Goal: Register for event/course

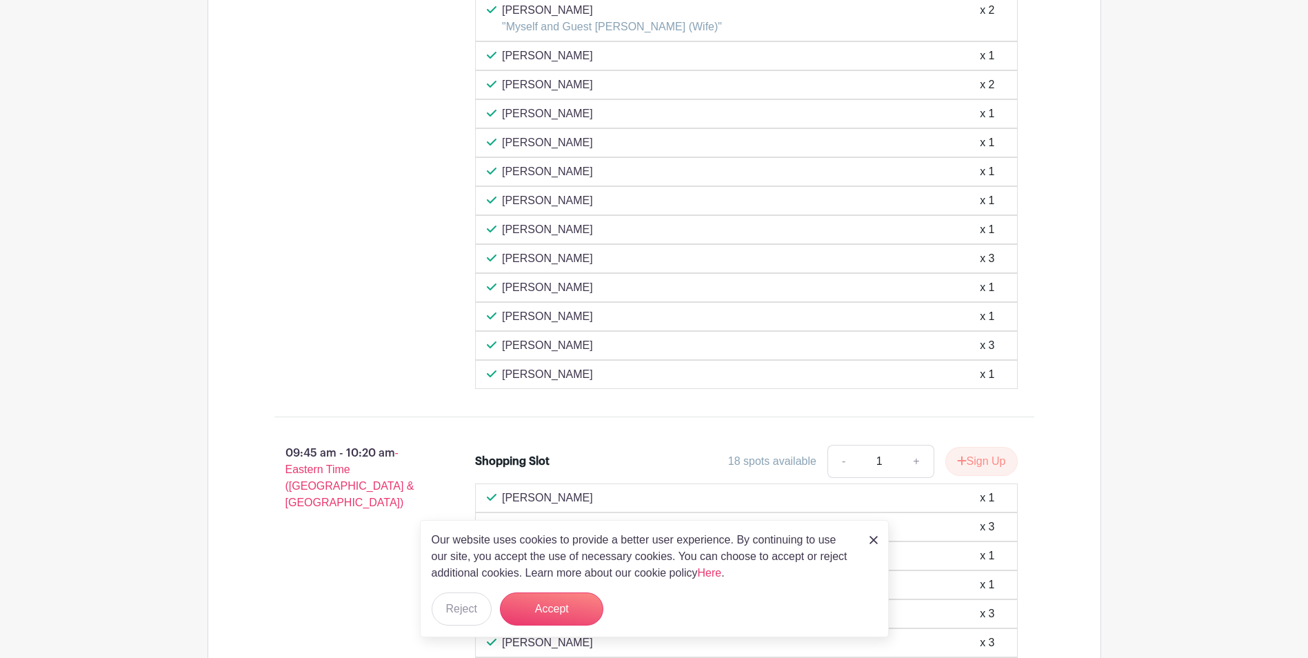
scroll to position [1862, 0]
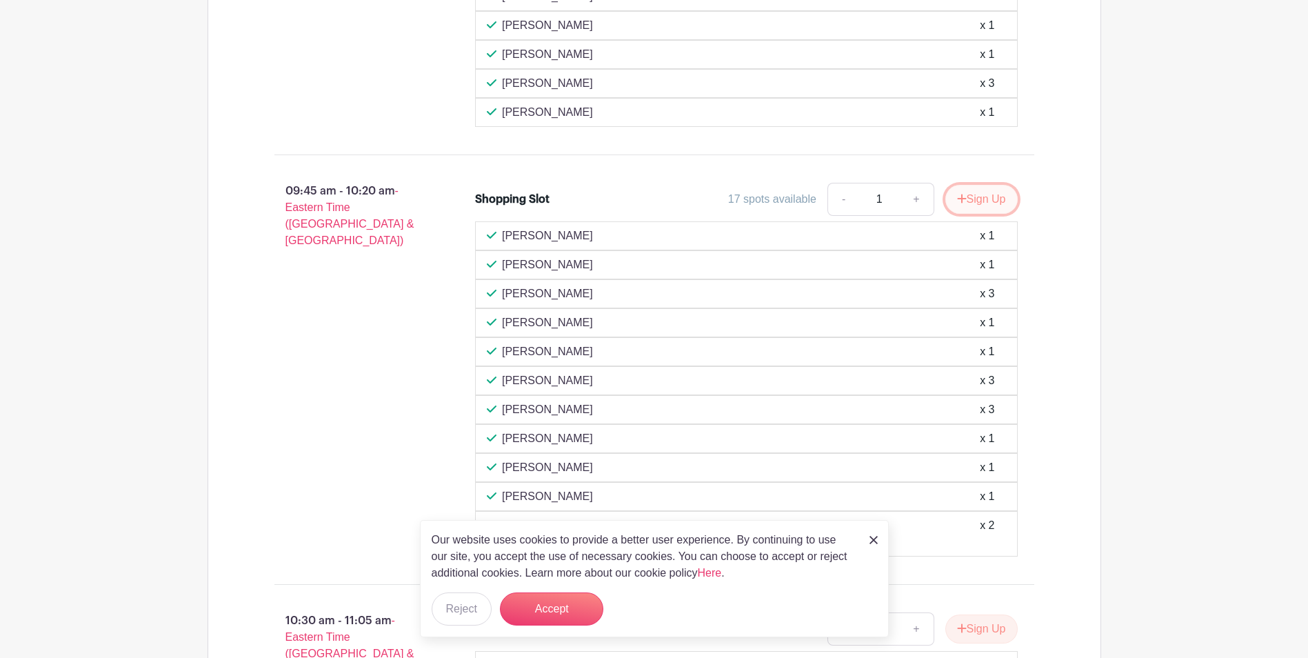
click at [986, 201] on button "Sign Up" at bounding box center [981, 199] width 72 height 29
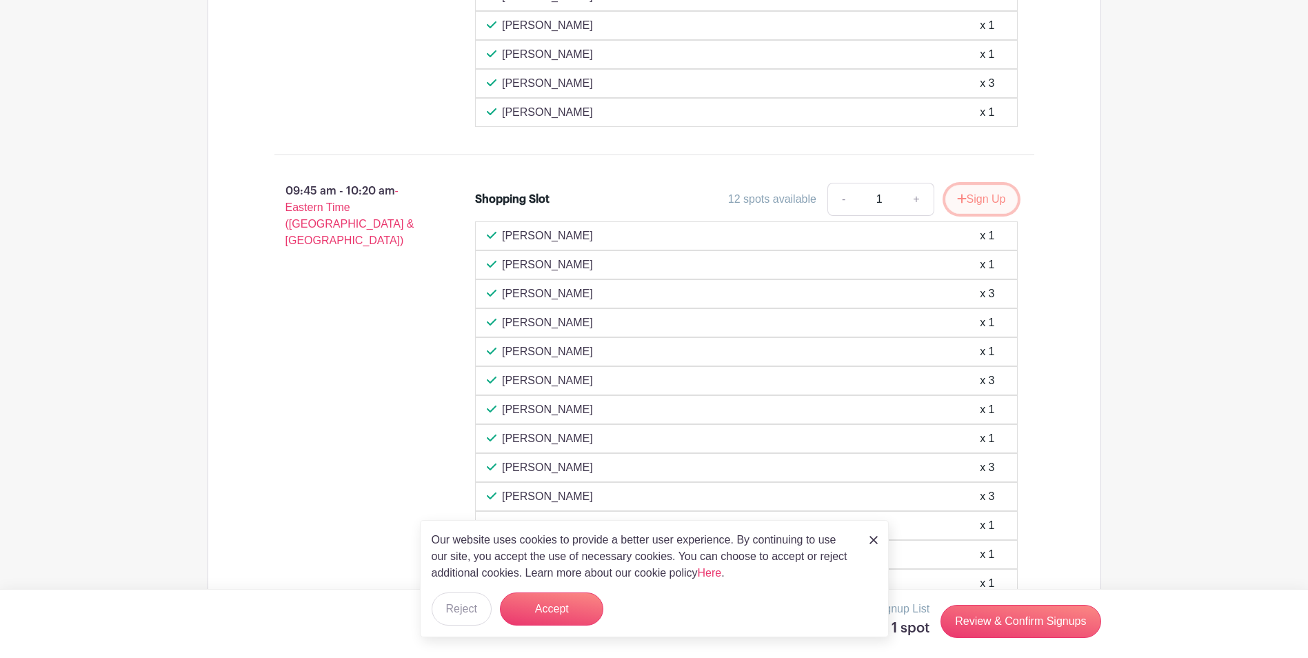
click at [992, 201] on button "Sign Up" at bounding box center [981, 199] width 72 height 29
click at [966, 195] on button "Sign Up" at bounding box center [981, 199] width 72 height 29
click at [543, 594] on button "Accept" at bounding box center [551, 608] width 103 height 33
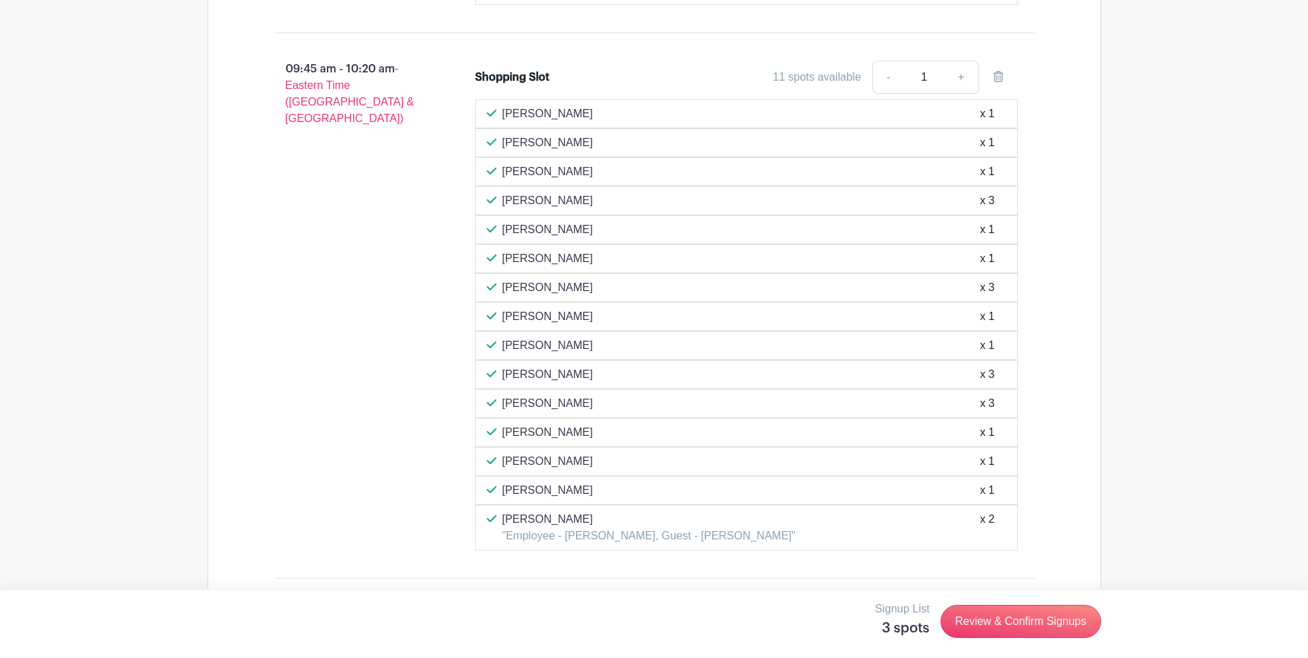
scroll to position [2000, 0]
click at [1019, 619] on link "Review & Confirm Signups" at bounding box center [1021, 621] width 160 height 33
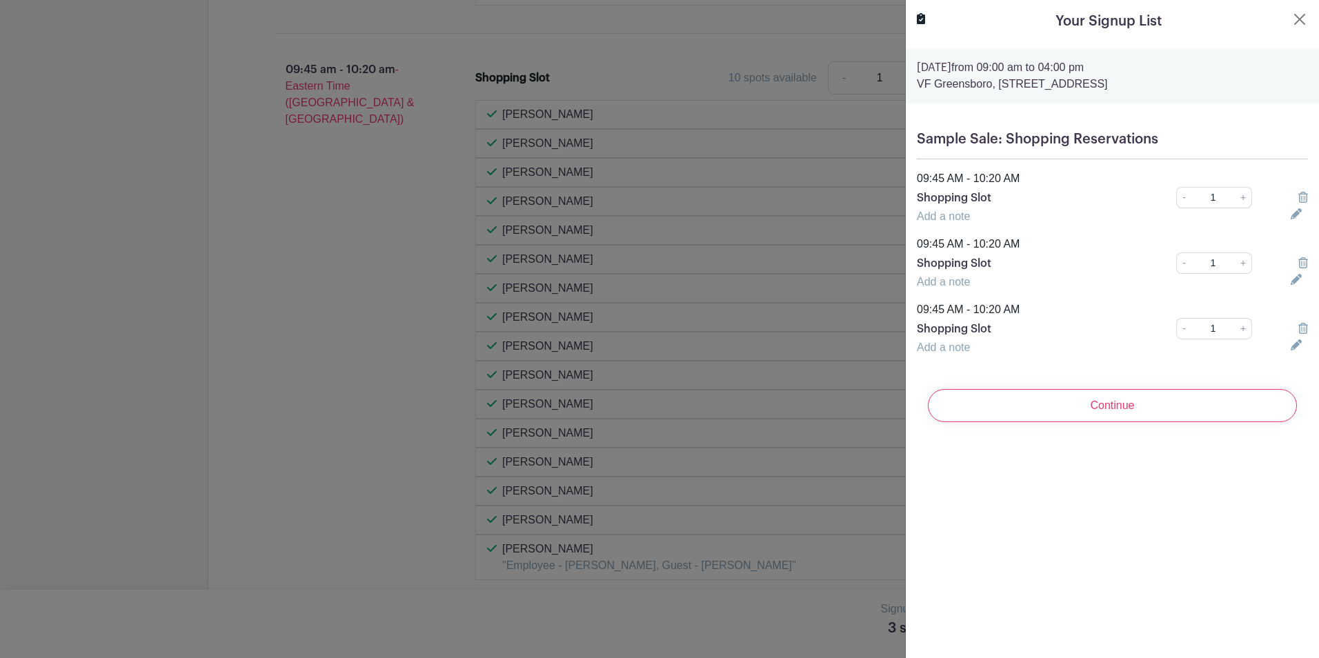
click at [1298, 194] on icon at bounding box center [1303, 197] width 10 height 11
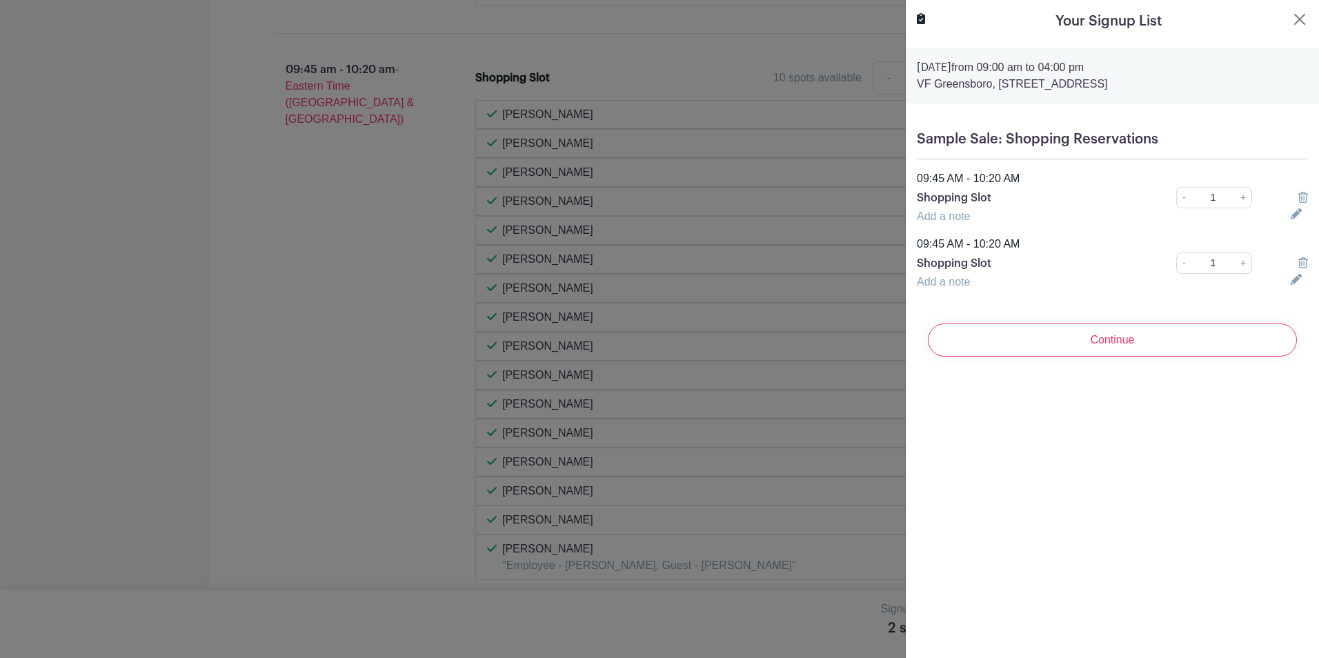
click at [1298, 194] on icon at bounding box center [1303, 197] width 10 height 11
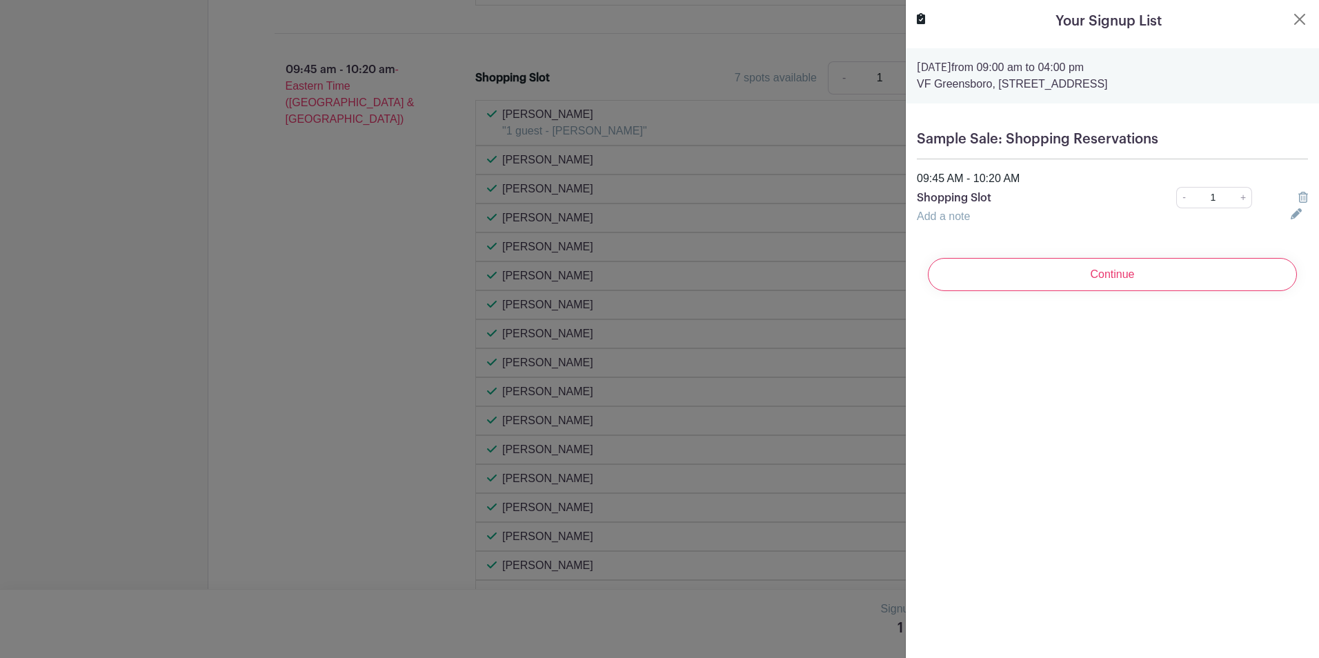
click at [1072, 279] on input "Continue" at bounding box center [1112, 274] width 369 height 33
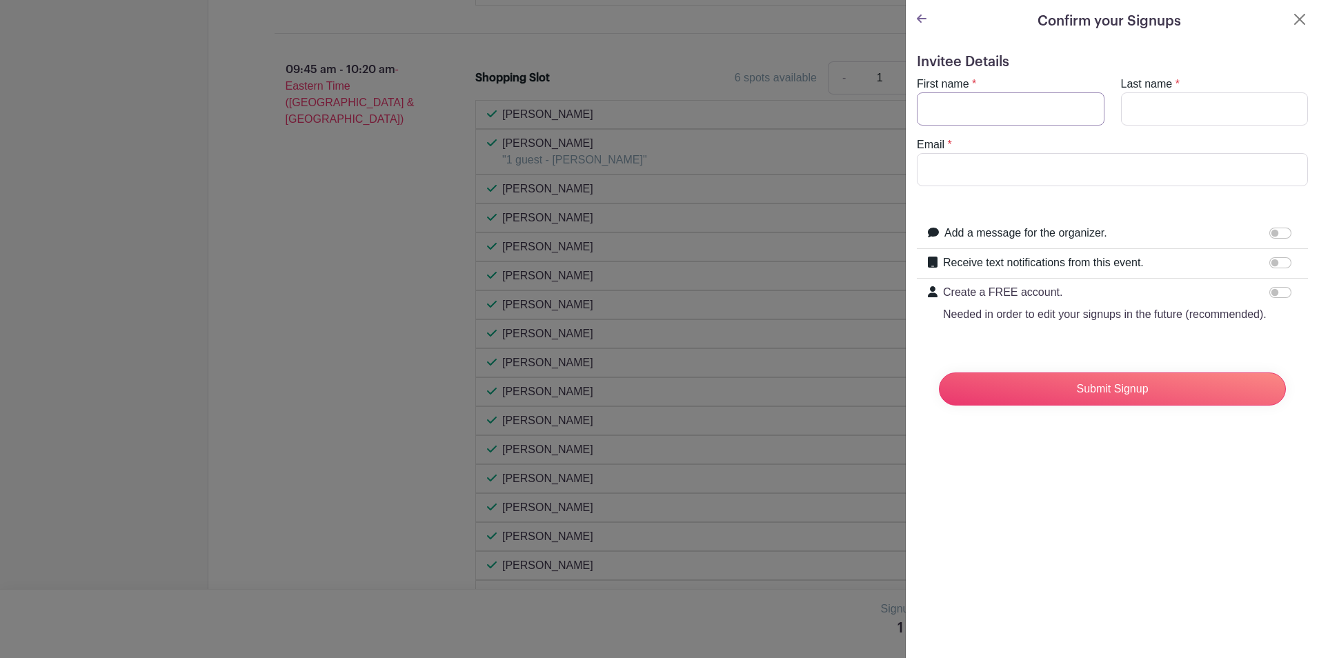
click at [977, 110] on input "First name" at bounding box center [1011, 108] width 188 height 33
type input "[PERSON_NAME]"
type input "Shapcott"
type input "[EMAIL_ADDRESS][DOMAIN_NAME]"
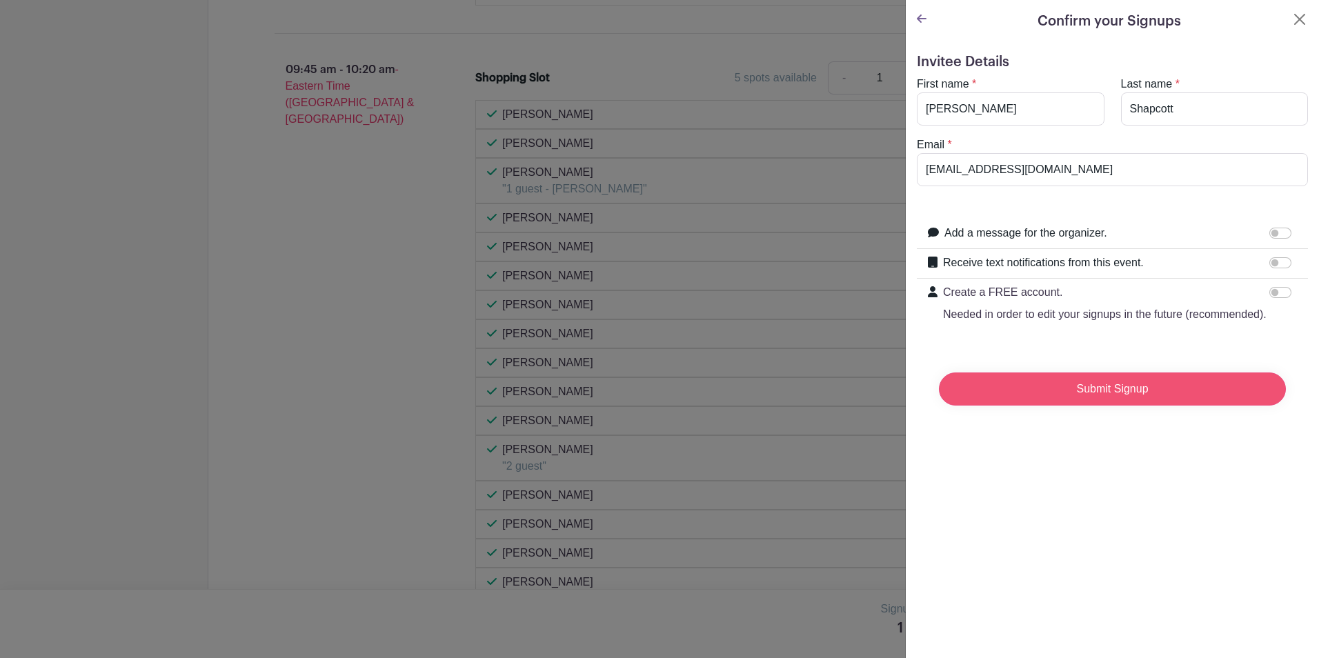
click at [1105, 404] on input "Submit Signup" at bounding box center [1112, 388] width 347 height 33
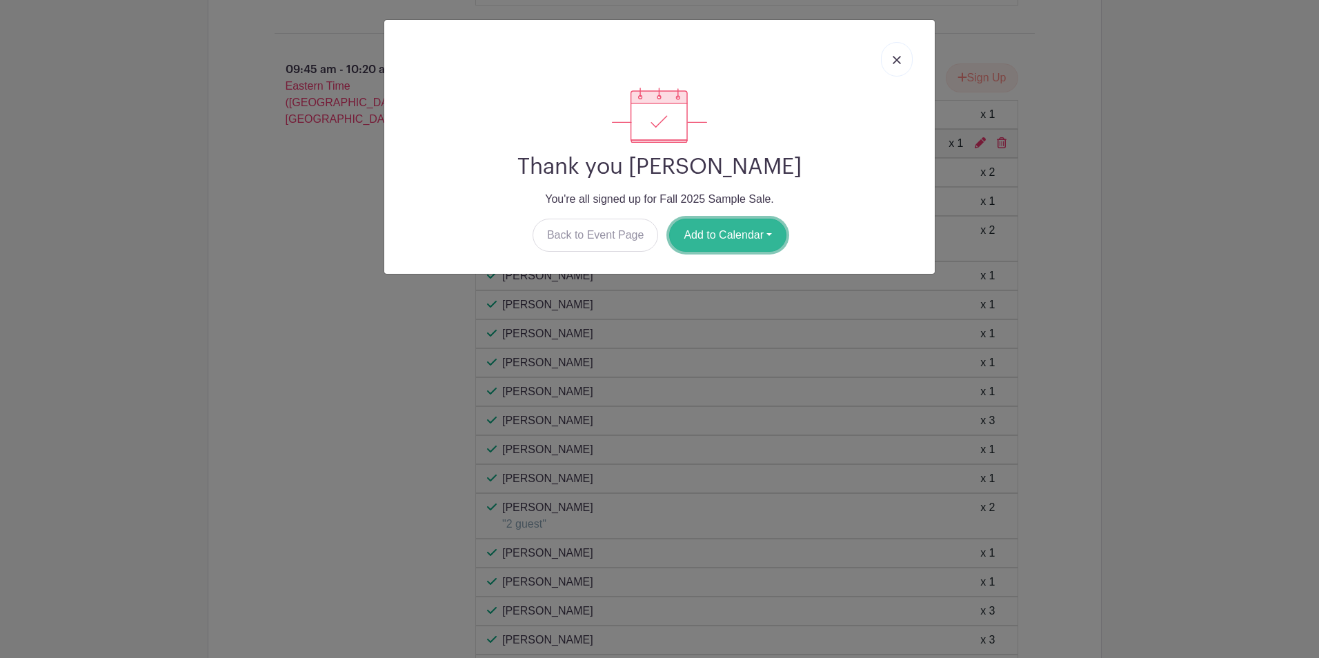
click at [745, 234] on button "Add to Calendar" at bounding box center [727, 235] width 117 height 33
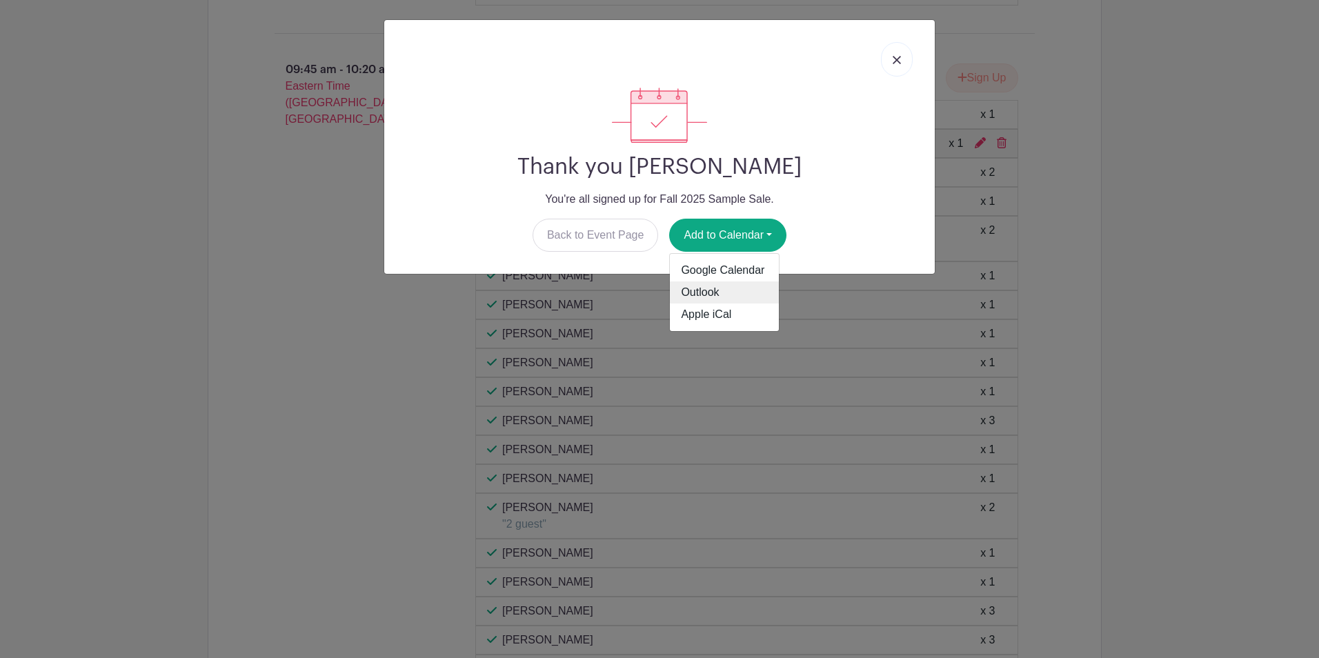
click at [703, 291] on link "Outlook" at bounding box center [724, 292] width 109 height 22
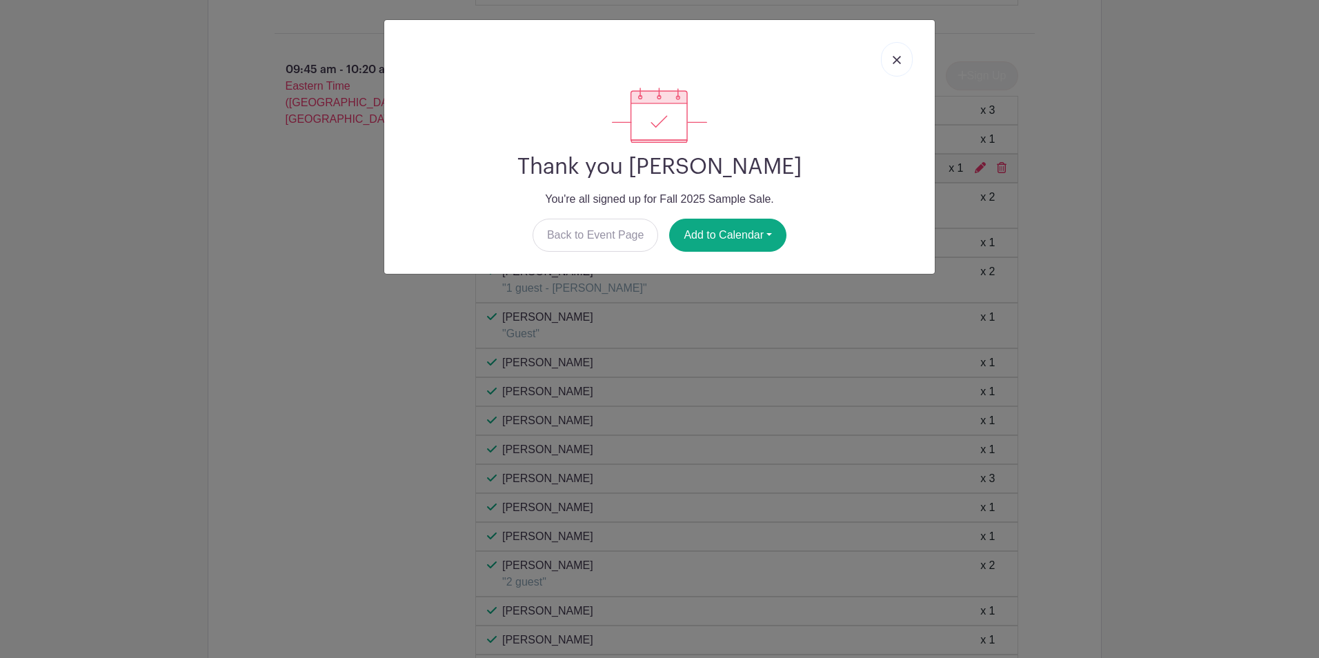
click at [902, 54] on link at bounding box center [897, 59] width 32 height 34
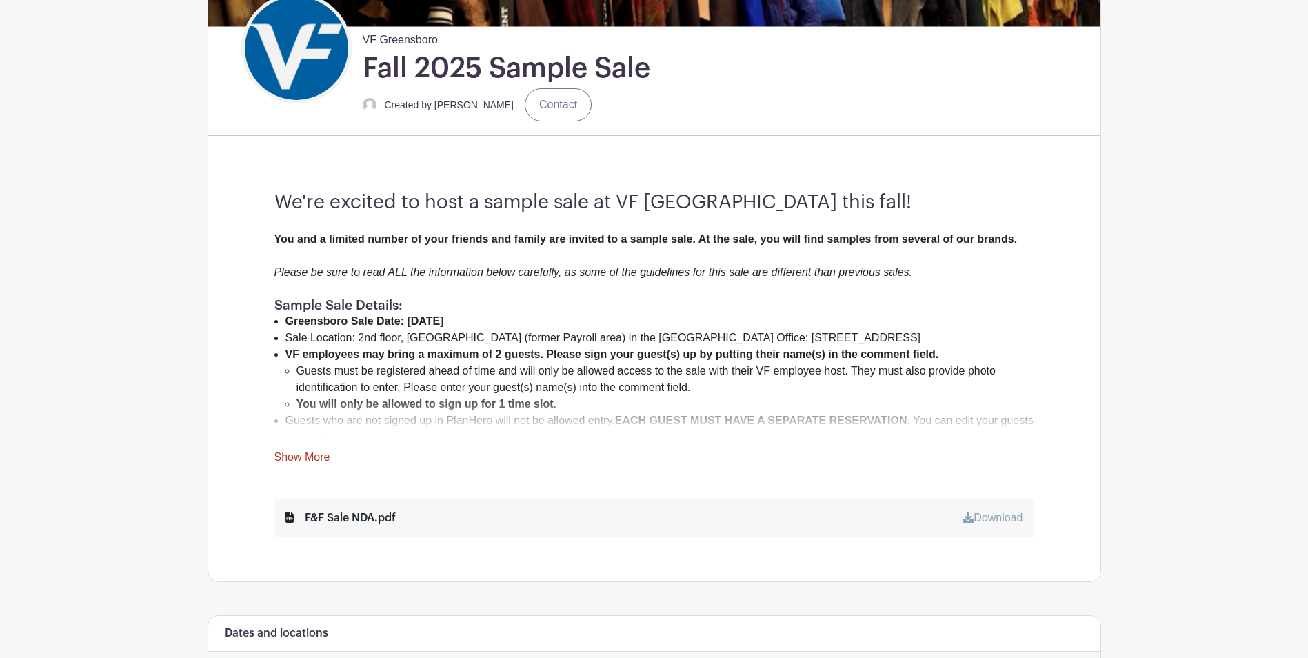
scroll to position [319, 0]
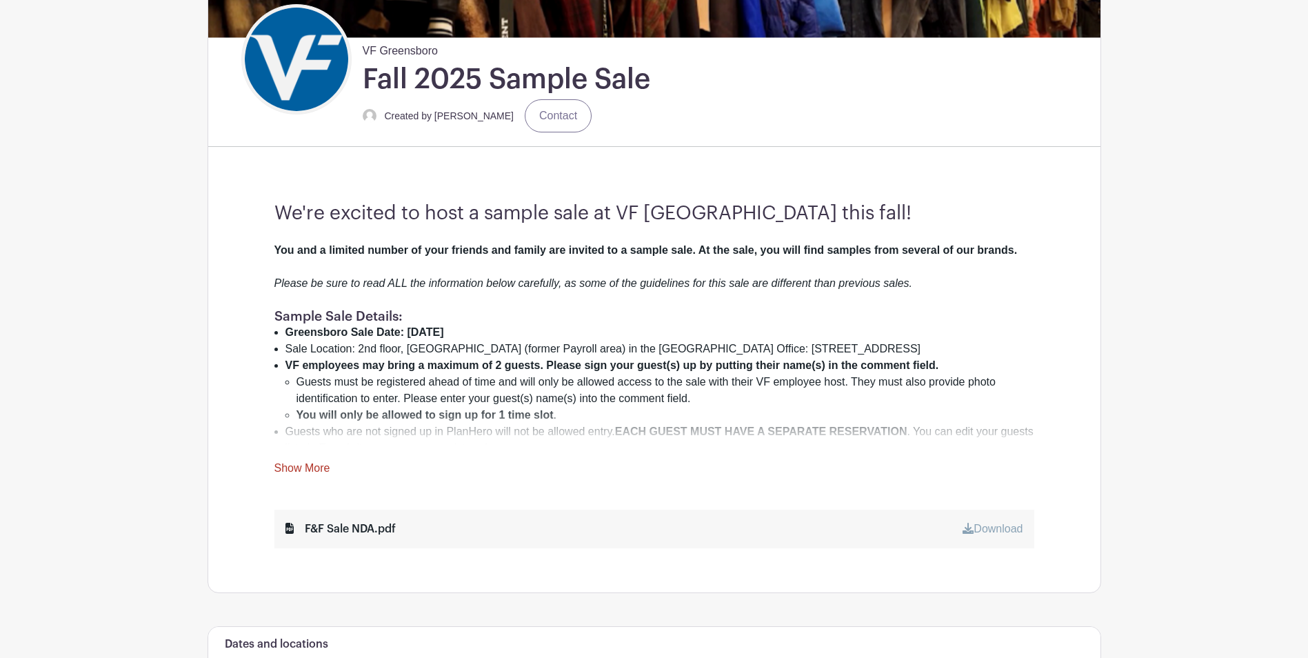
click at [303, 465] on link "Show More" at bounding box center [302, 470] width 56 height 17
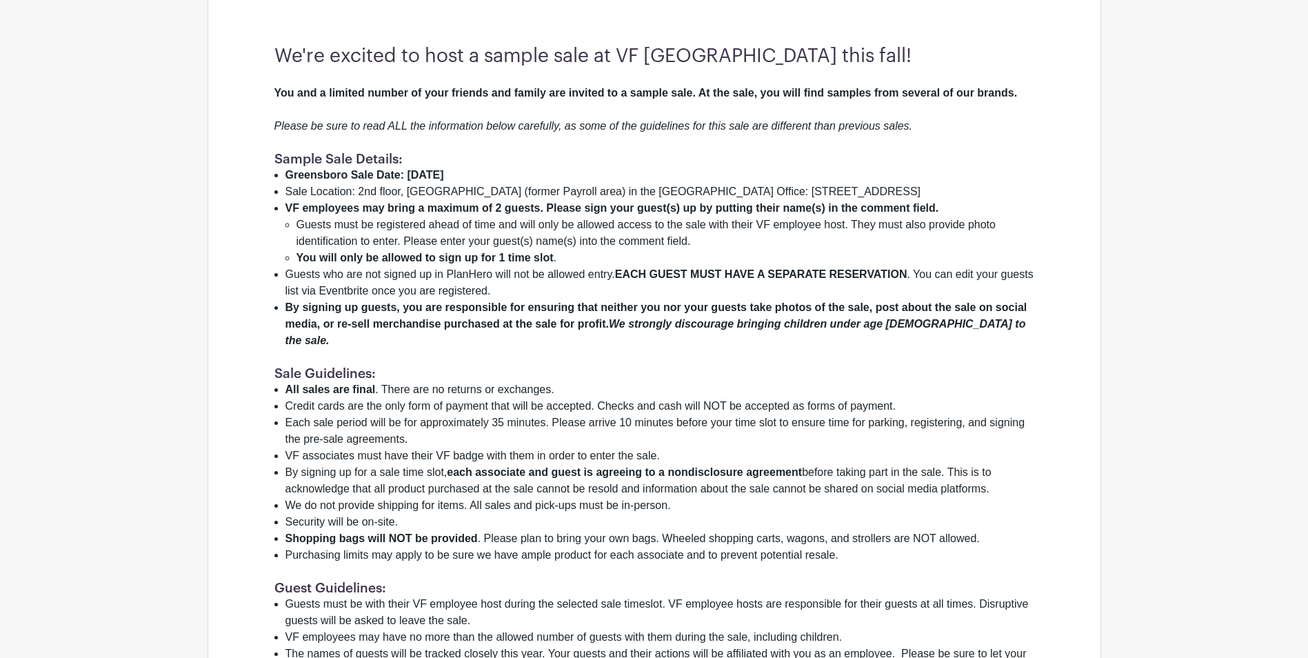
scroll to position [414, 0]
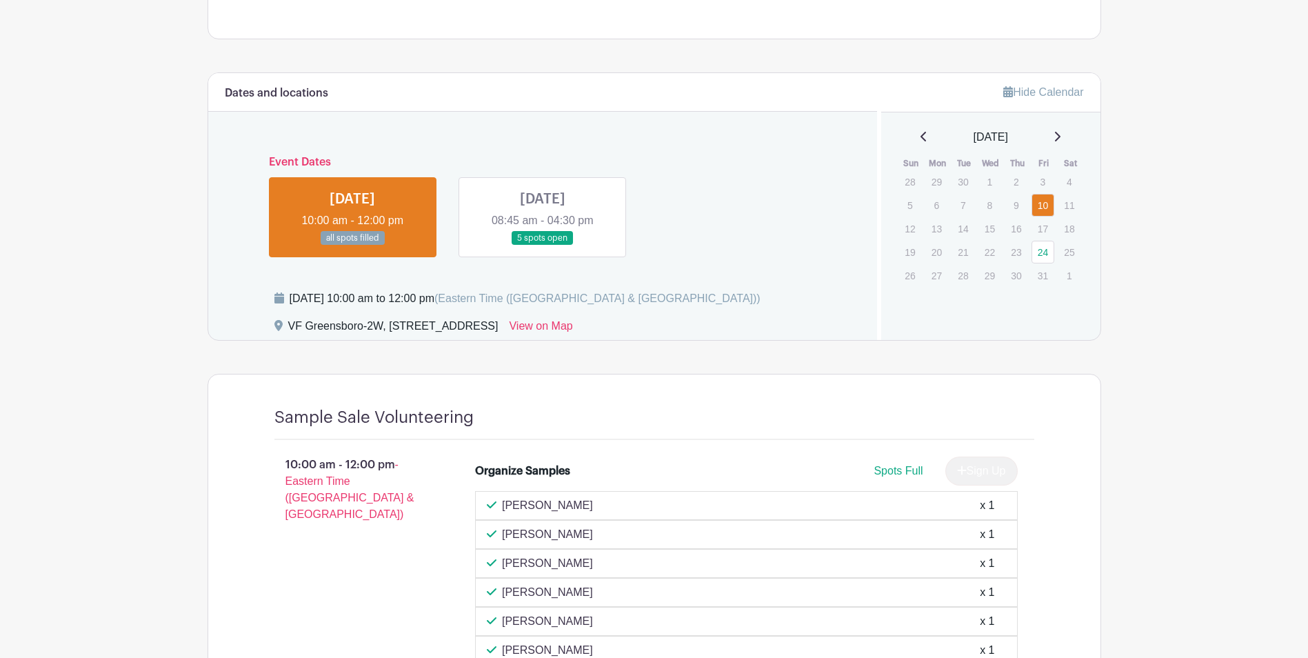
scroll to position [612, 0]
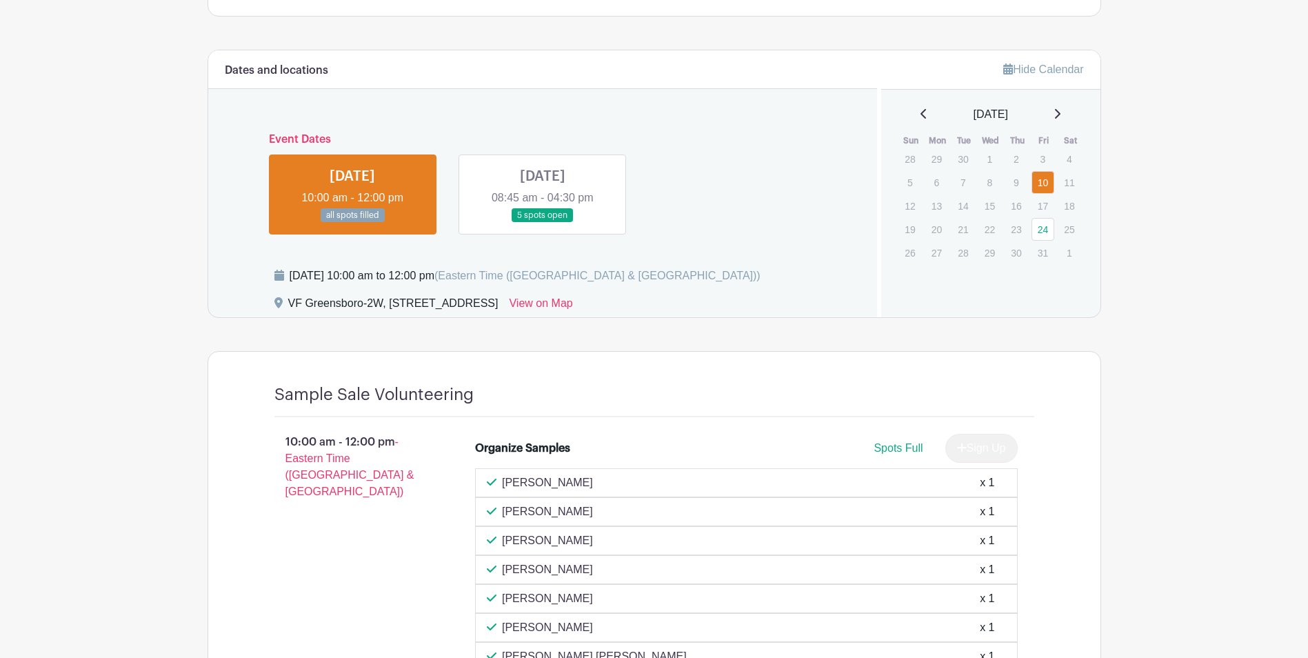
click at [543, 223] on link at bounding box center [543, 223] width 0 height 0
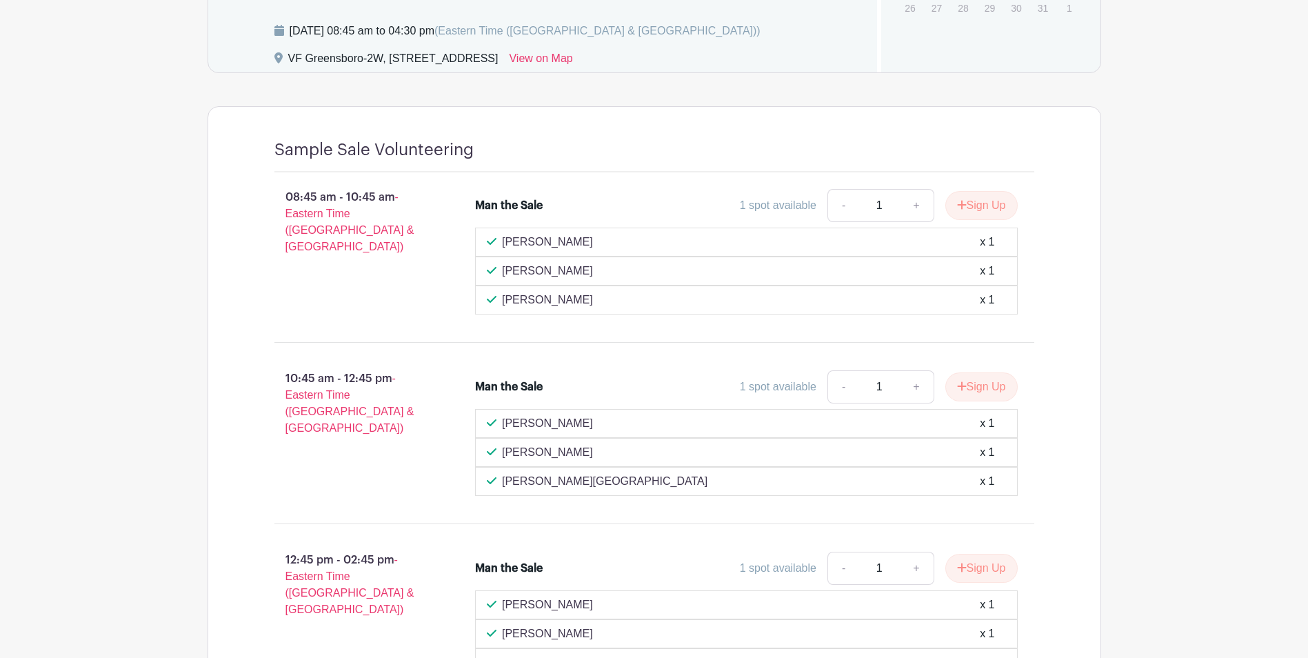
scroll to position [888, 0]
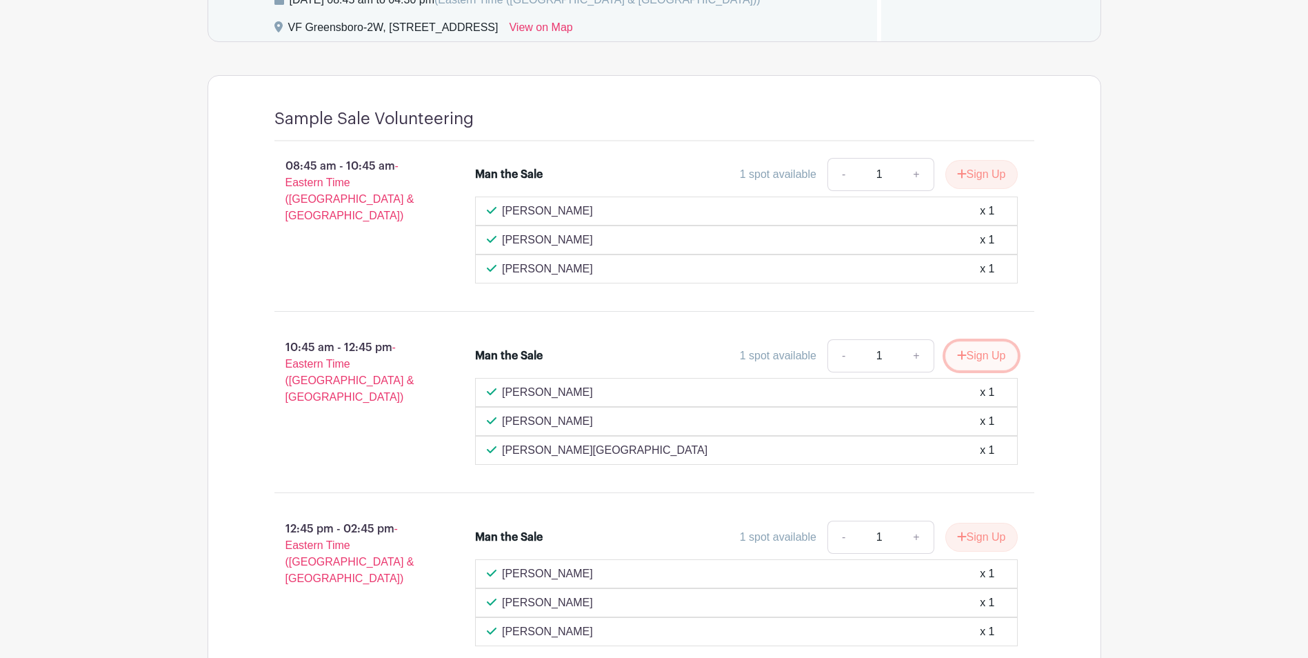
click at [988, 350] on button "Sign Up" at bounding box center [981, 355] width 72 height 29
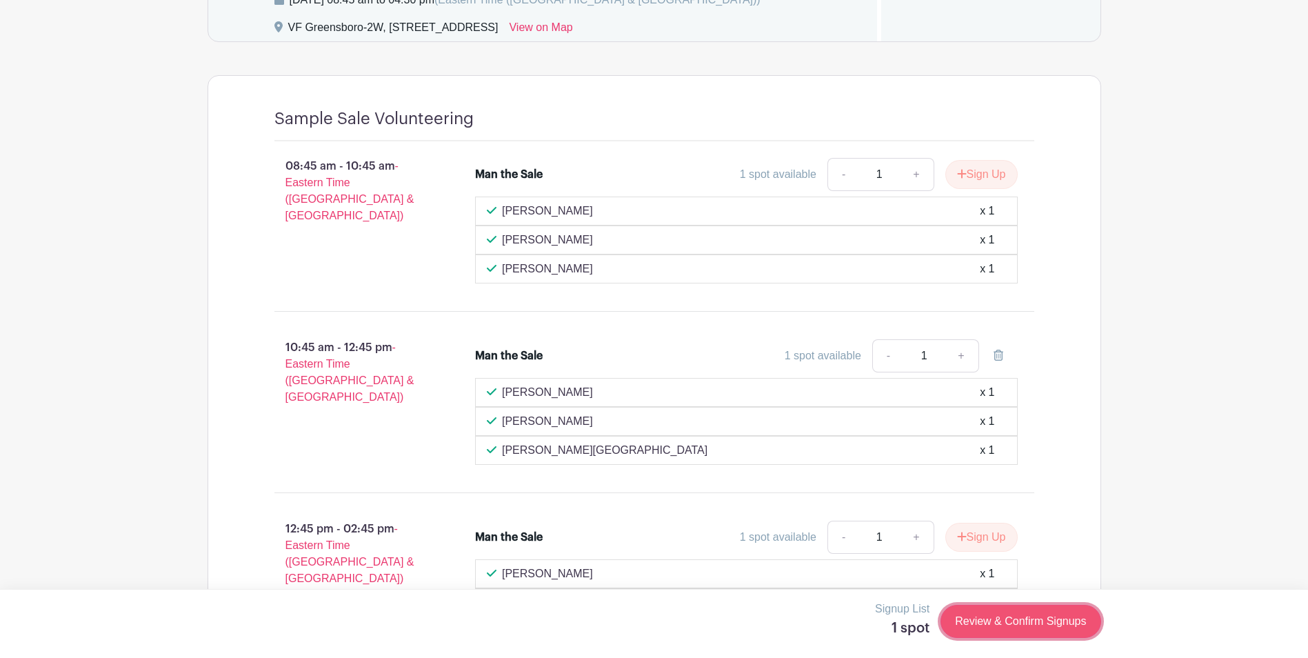
click at [996, 613] on link "Review & Confirm Signups" at bounding box center [1021, 621] width 160 height 33
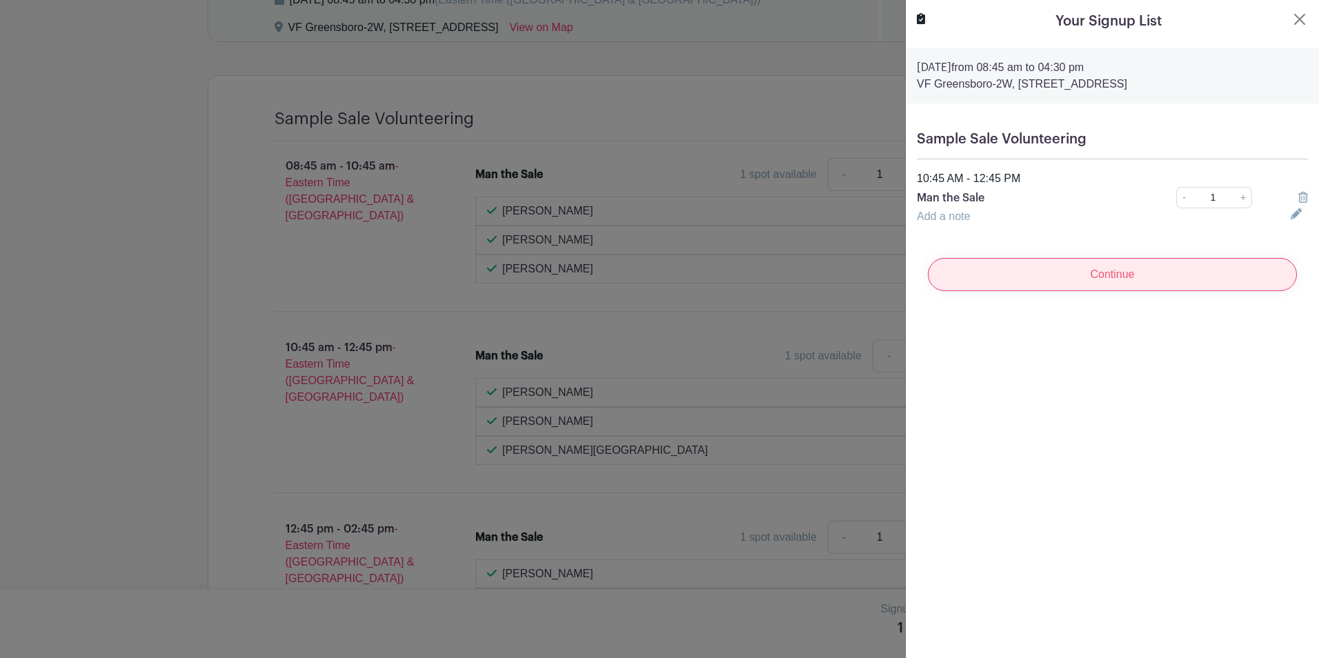
click at [1078, 270] on input "Continue" at bounding box center [1112, 274] width 369 height 33
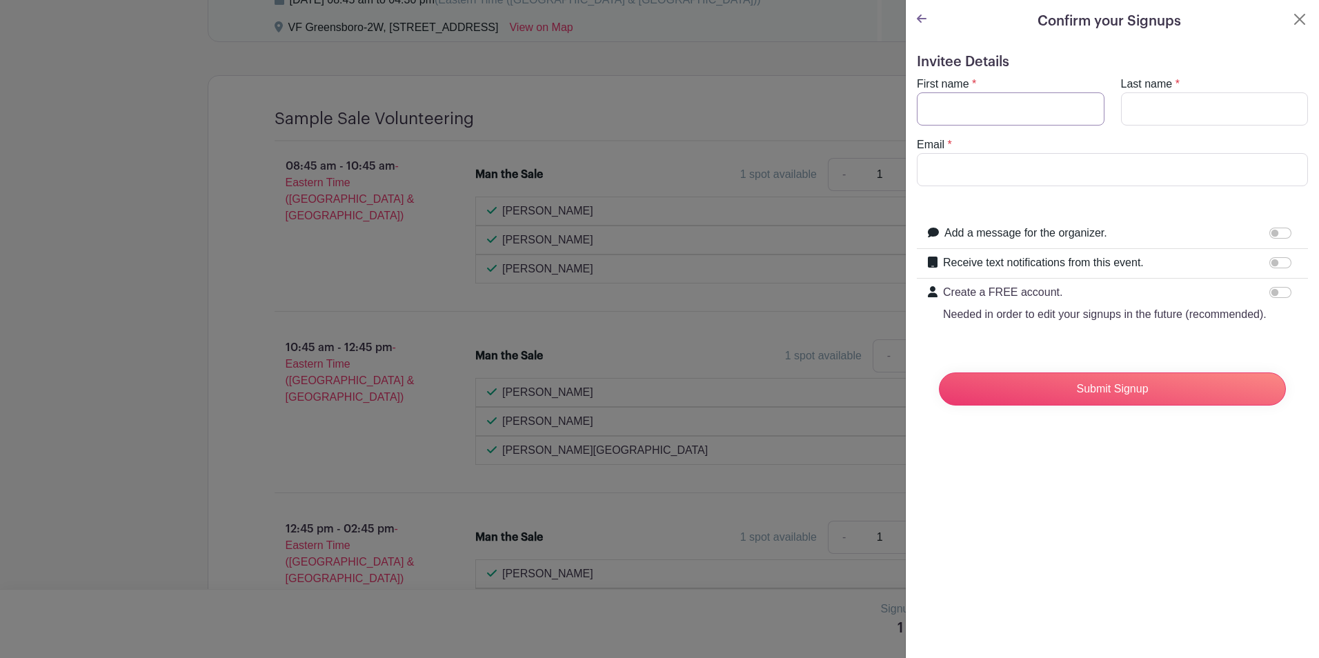
click at [971, 114] on input "First name" at bounding box center [1011, 108] width 188 height 33
type input "[PERSON_NAME]"
type input "Shapcott"
type input "[EMAIL_ADDRESS][DOMAIN_NAME]"
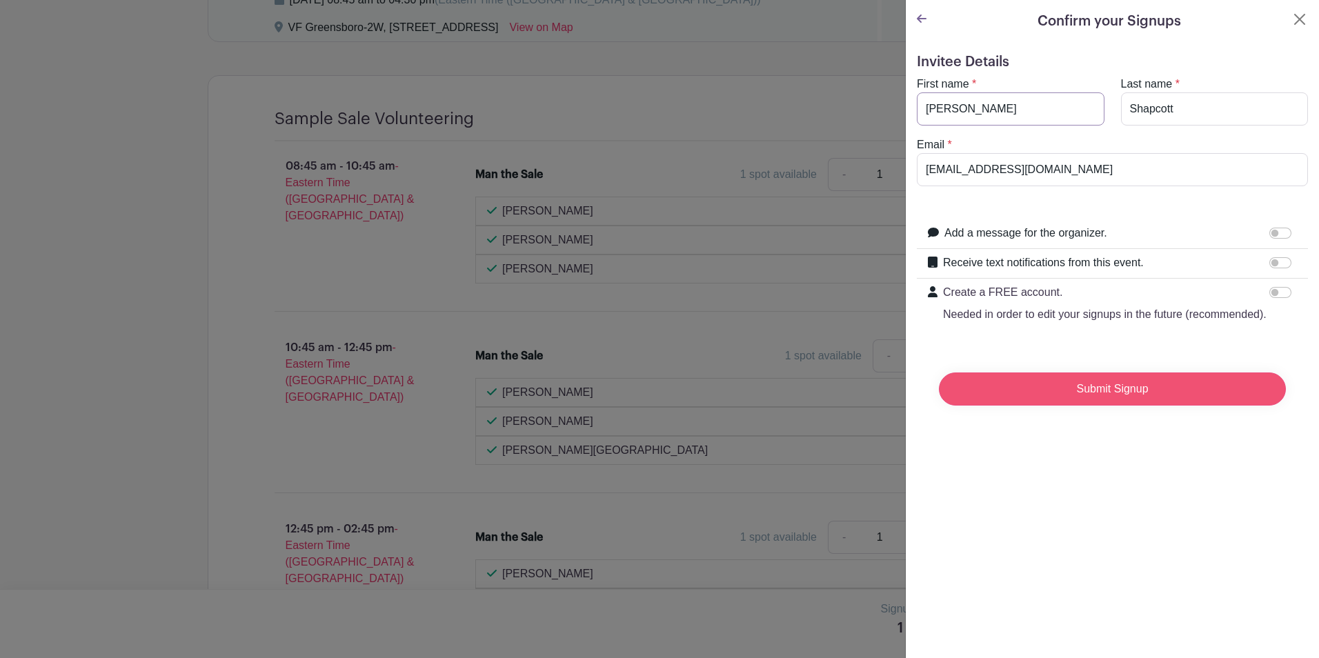
type input "[PERSON_NAME]"
click at [1112, 406] on input "Submit Signup" at bounding box center [1112, 388] width 347 height 33
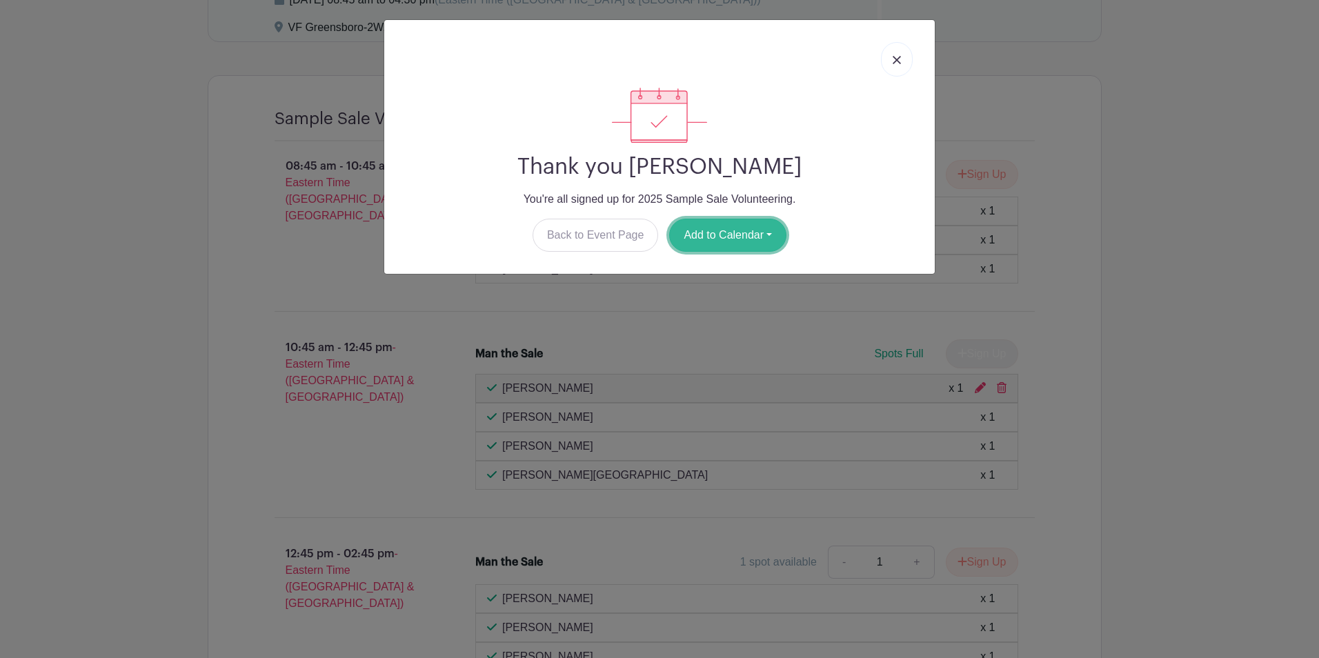
click at [714, 232] on button "Add to Calendar" at bounding box center [727, 235] width 117 height 33
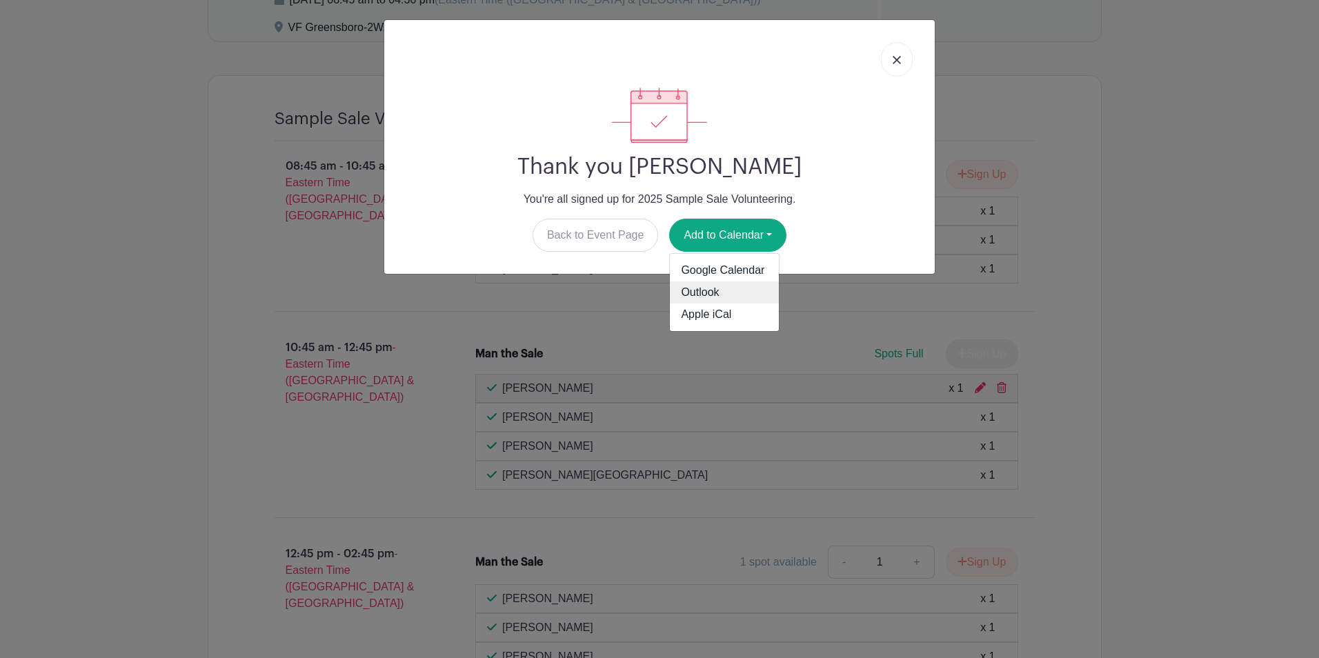
click at [714, 286] on link "Outlook" at bounding box center [724, 292] width 109 height 22
click at [904, 51] on link at bounding box center [897, 59] width 32 height 34
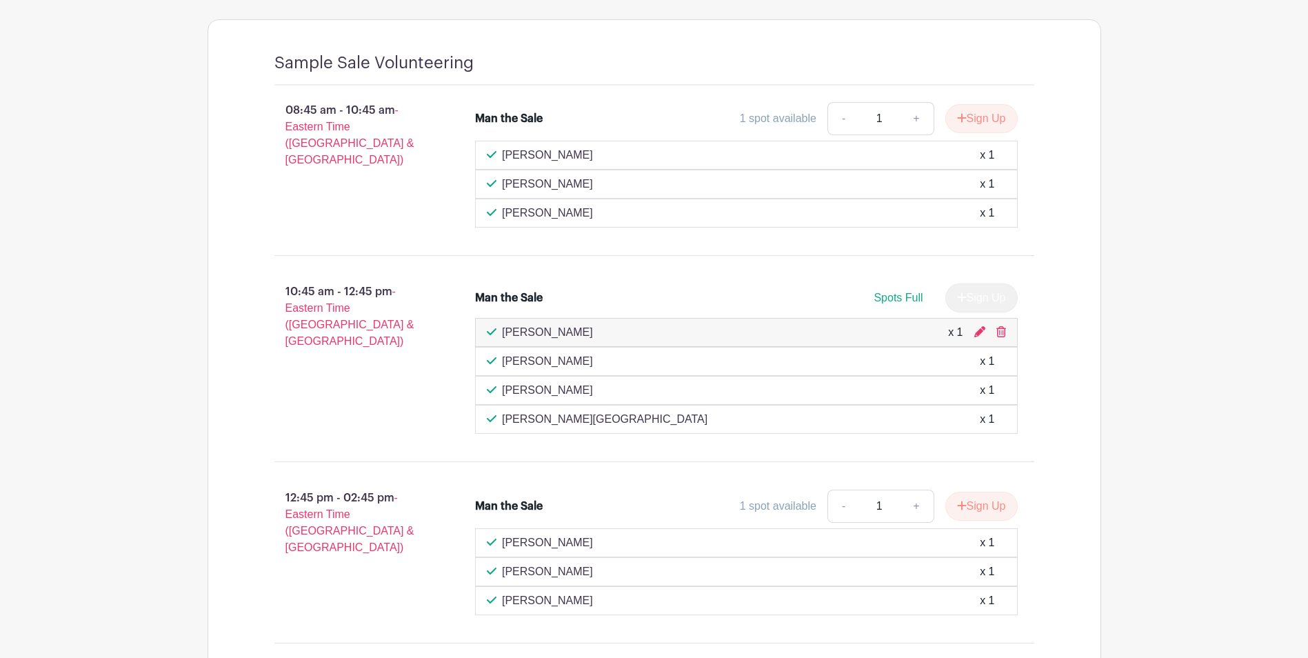
scroll to position [937, 0]
